Goal: Information Seeking & Learning: Learn about a topic

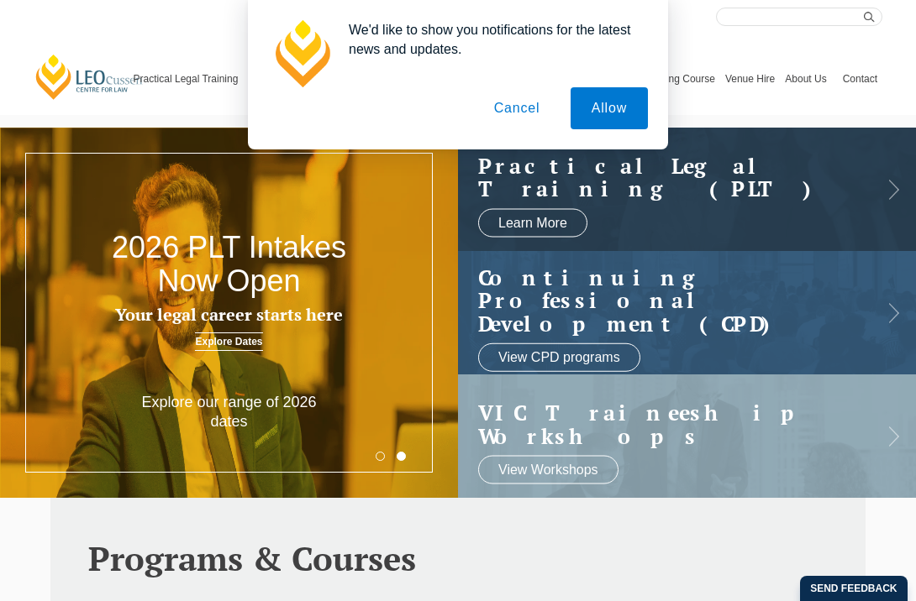
click at [516, 108] on button "Cancel" at bounding box center [517, 108] width 88 height 42
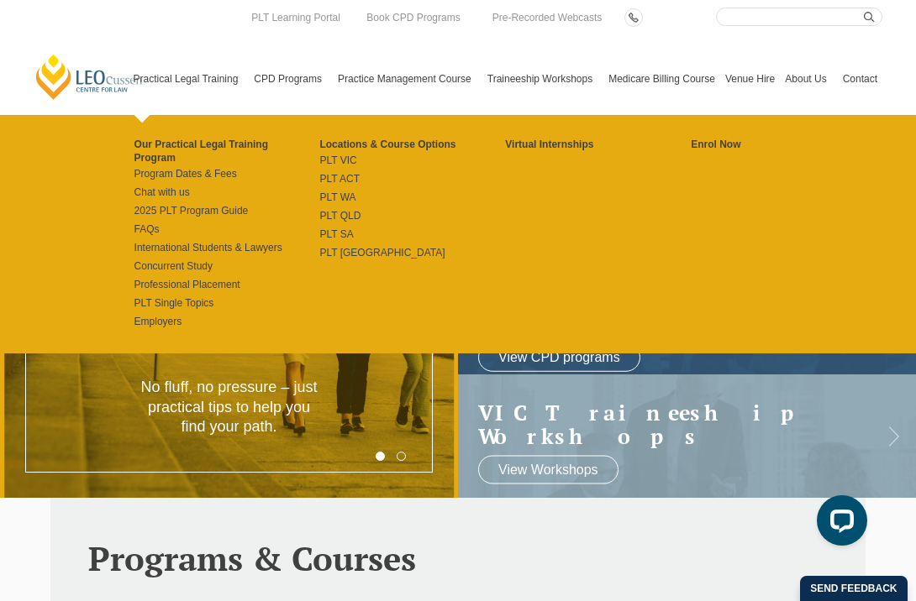
click at [192, 76] on link "Practical Legal Training" at bounding box center [189, 79] width 121 height 72
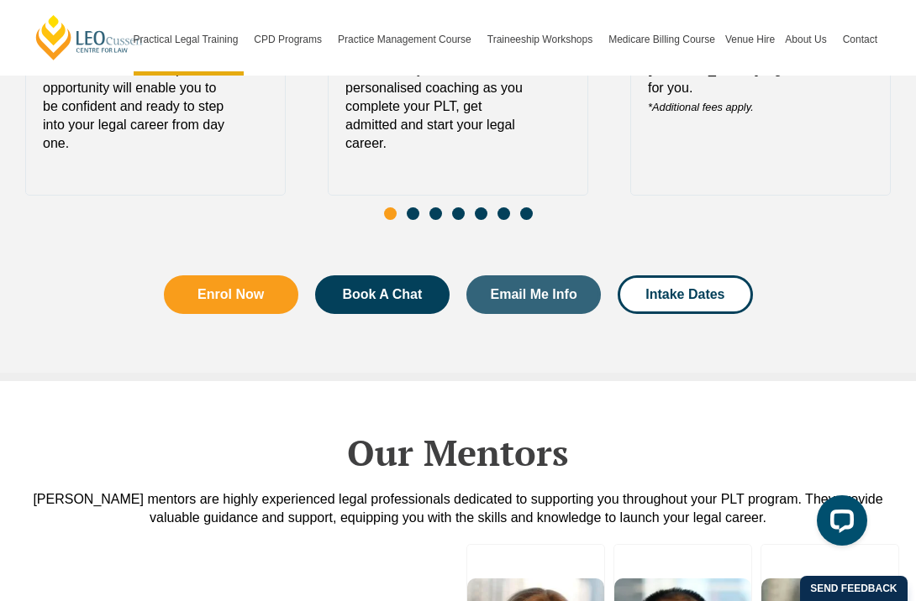
scroll to position [3854, 0]
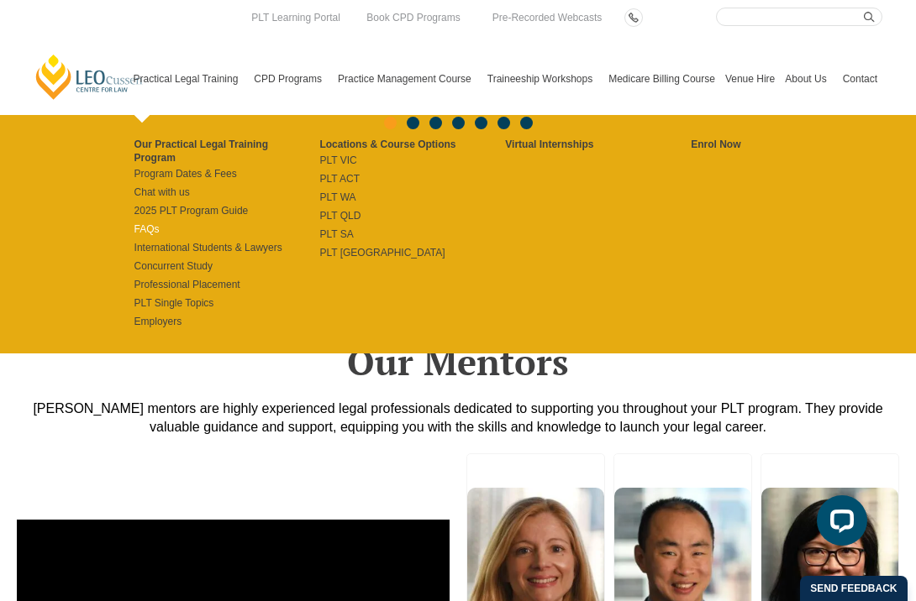
click at [134, 223] on link "FAQs" at bounding box center [227, 229] width 186 height 13
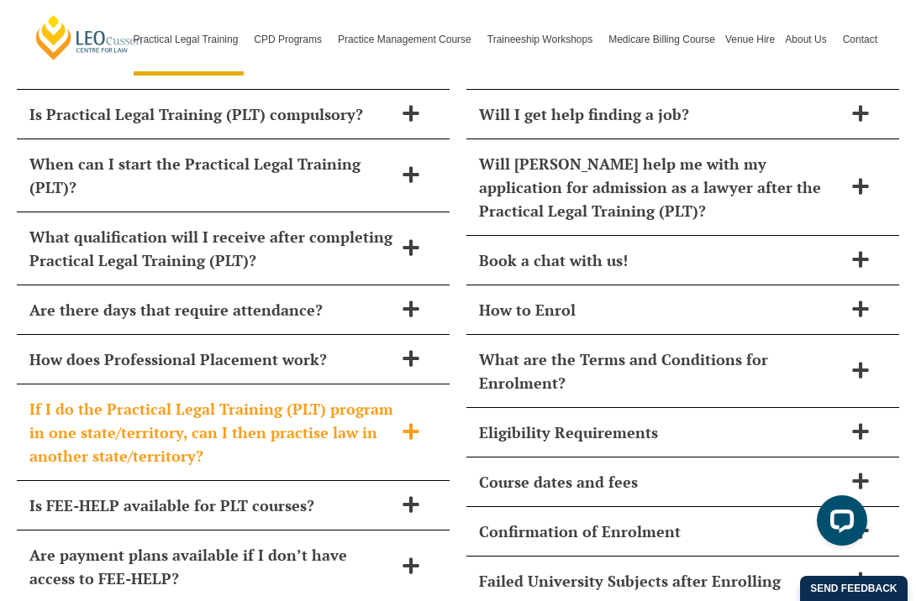
scroll to position [7343, 0]
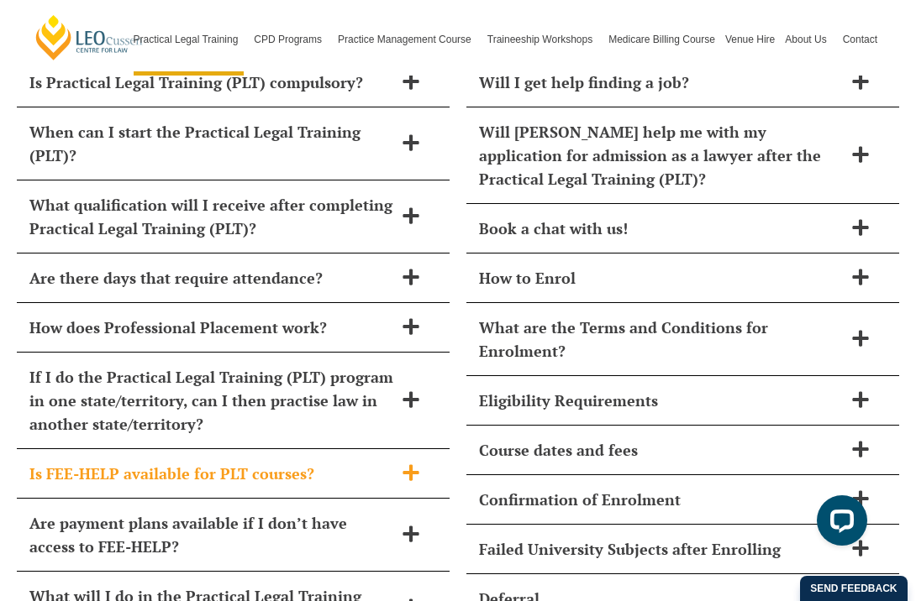
click at [320, 462] on span "Is FEE-HELP available for PLT courses?" at bounding box center [211, 474] width 364 height 24
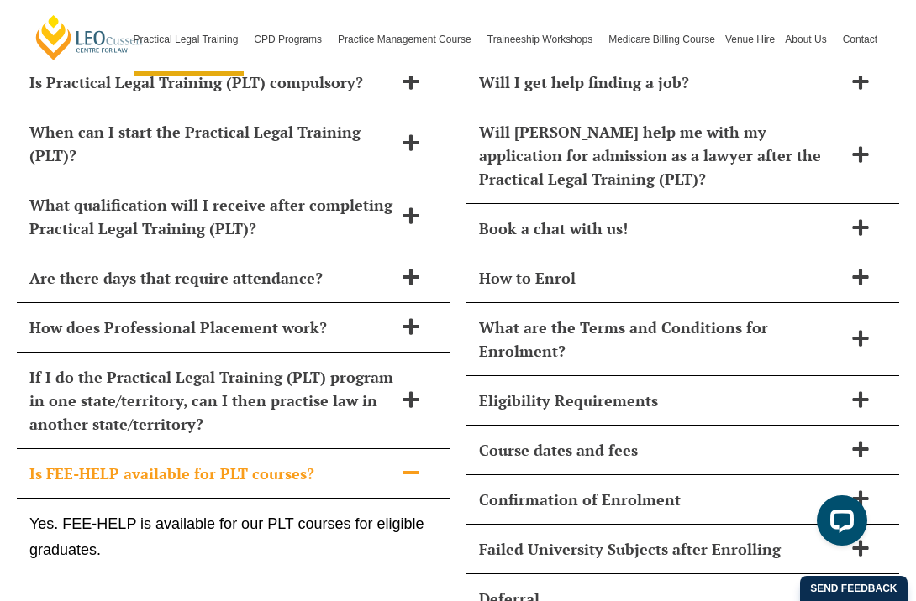
click at [320, 462] on span "Is FEE-HELP available for PLT courses?" at bounding box center [211, 474] width 364 height 24
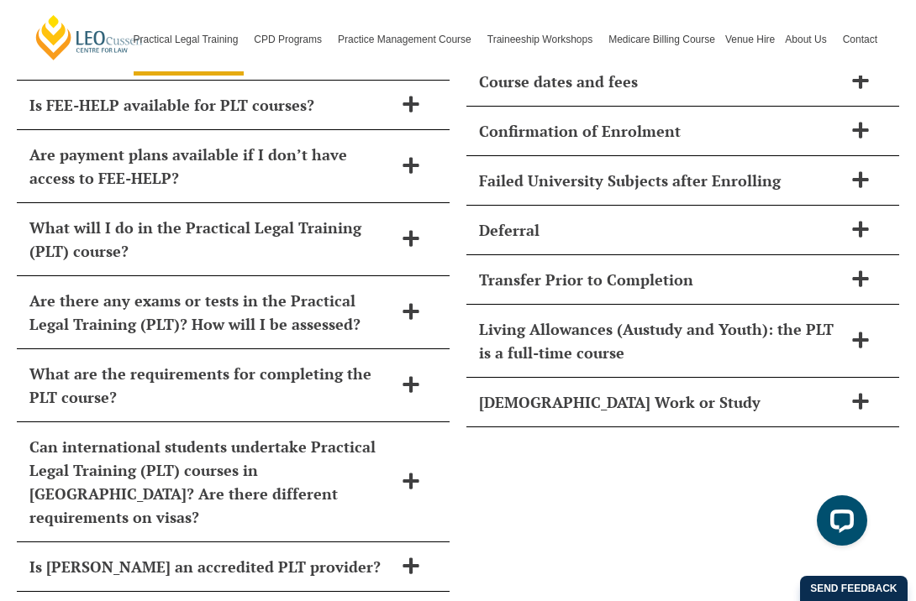
scroll to position [7739, 0]
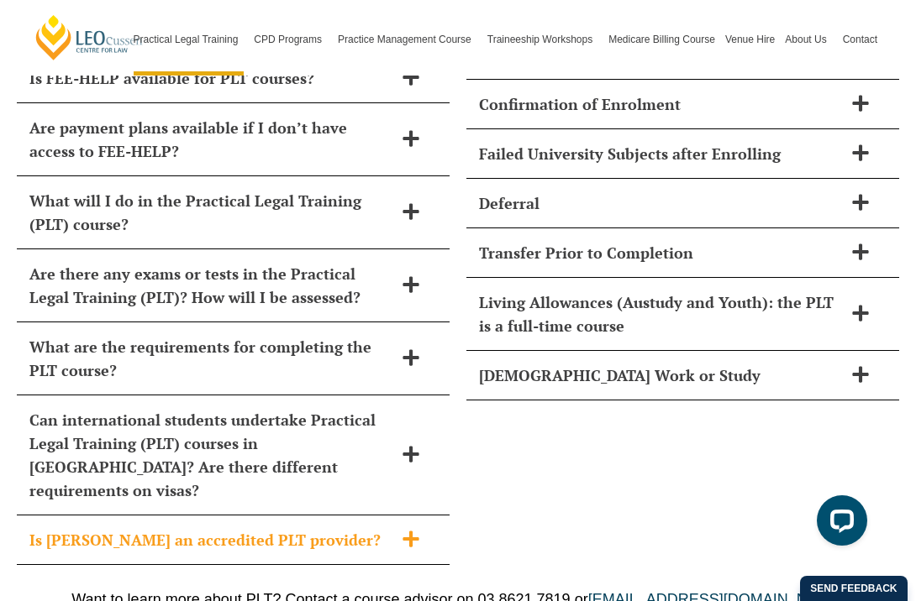
click at [405, 530] on icon at bounding box center [411, 539] width 18 height 18
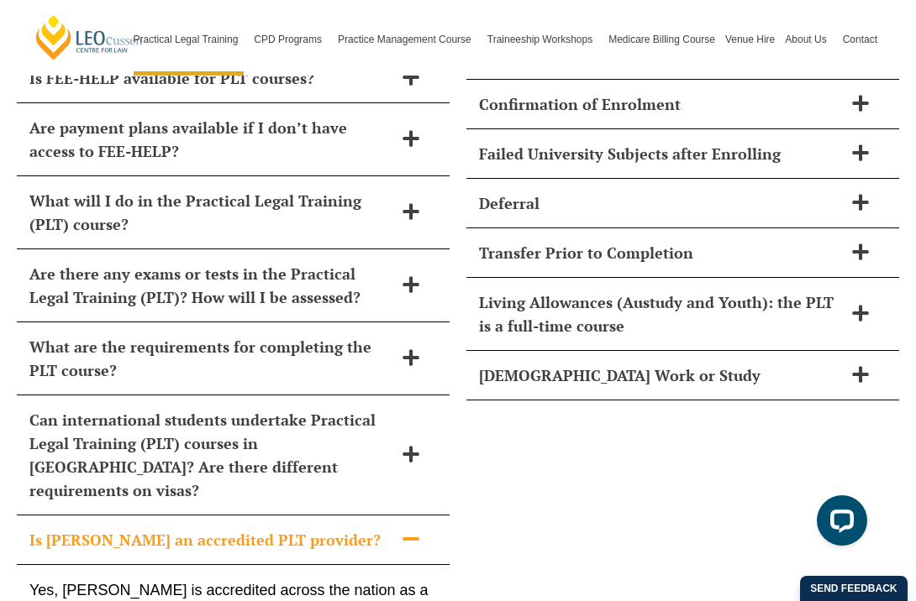
click at [405, 530] on icon at bounding box center [411, 539] width 18 height 18
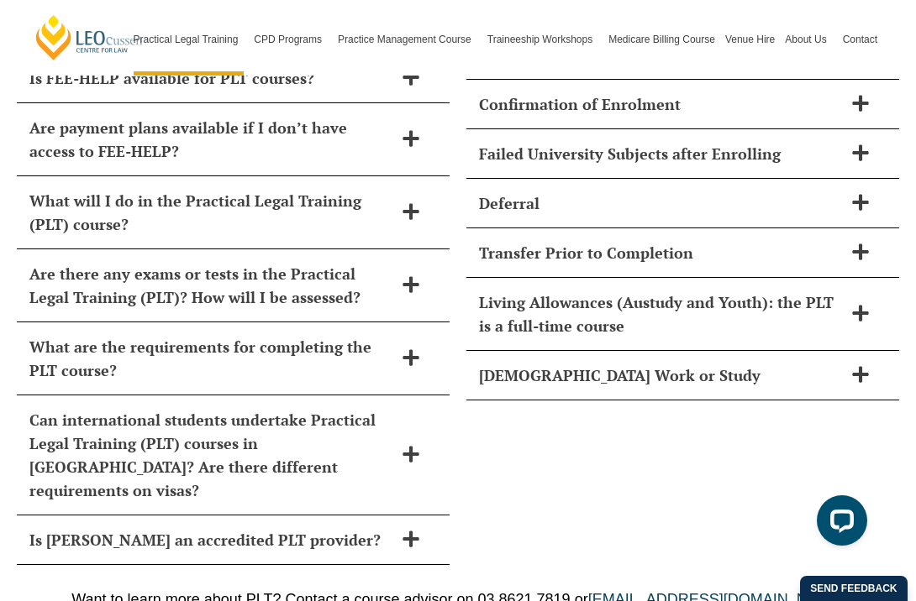
scroll to position [7674, 0]
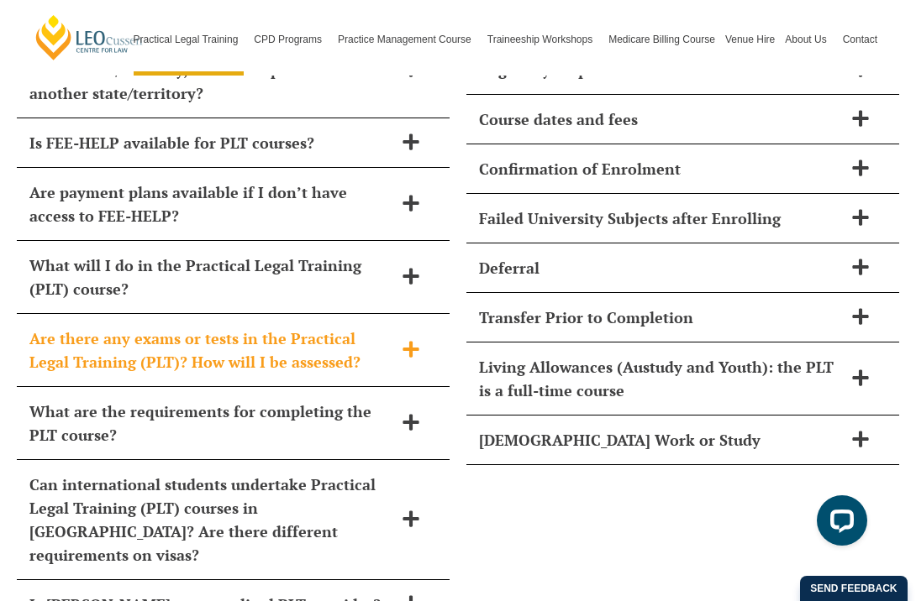
click at [417, 314] on div "Are there any exams or tests in the Practical Legal Training (PLT)? How will I …" at bounding box center [233, 350] width 433 height 73
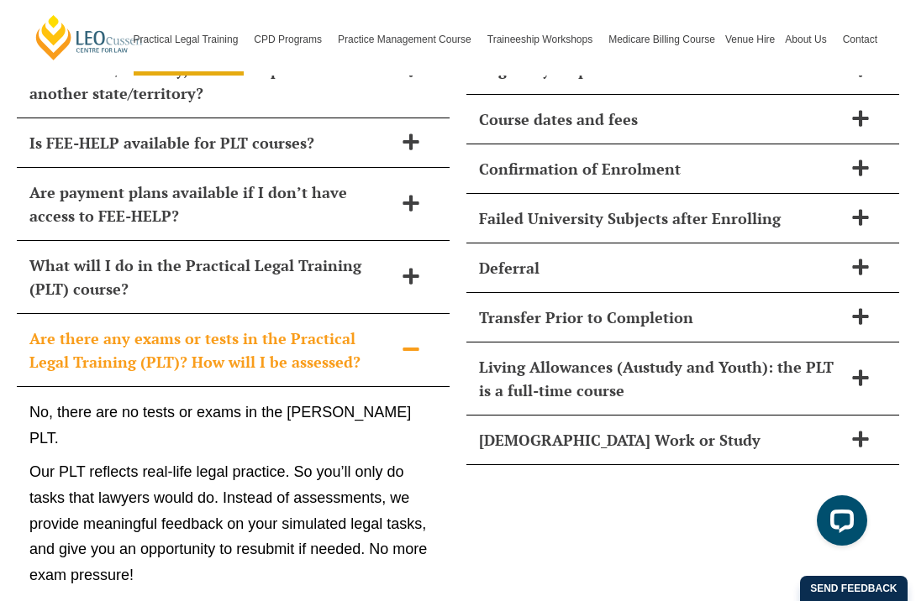
click at [417, 314] on div "Are there any exams or tests in the Practical Legal Training (PLT)? How will I …" at bounding box center [233, 350] width 433 height 73
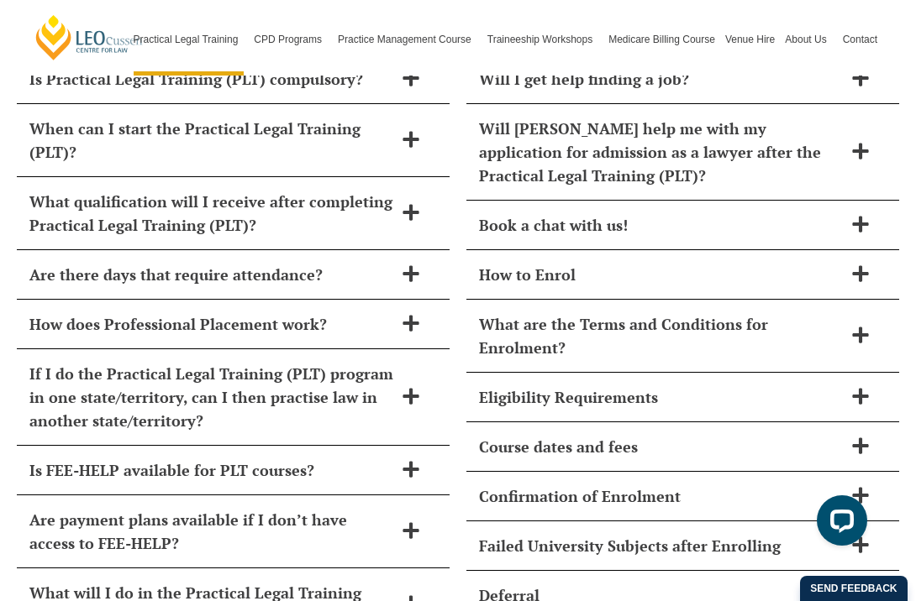
scroll to position [7343, 0]
